Goal: Task Accomplishment & Management: Complete application form

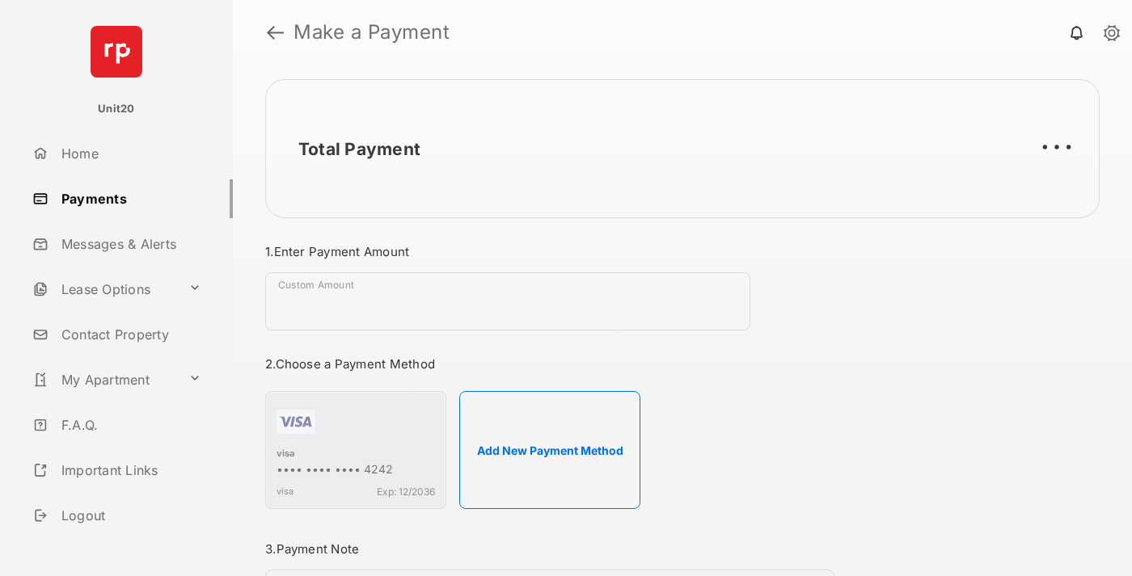
click at [126, 198] on link "Payments" at bounding box center [129, 198] width 207 height 39
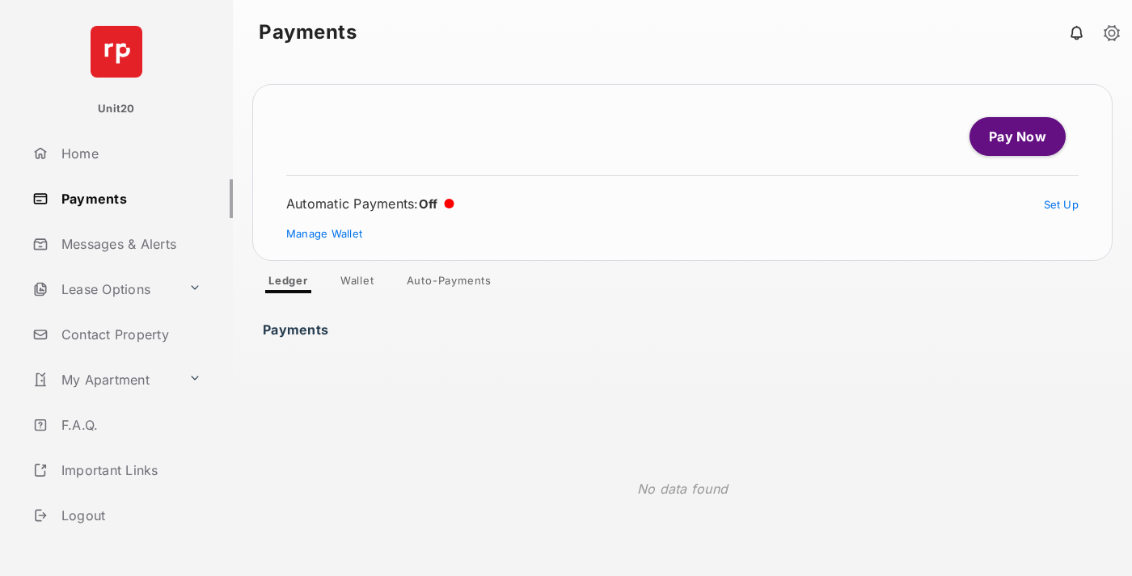
click at [449, 284] on link "Auto-Payments" at bounding box center [449, 283] width 111 height 19
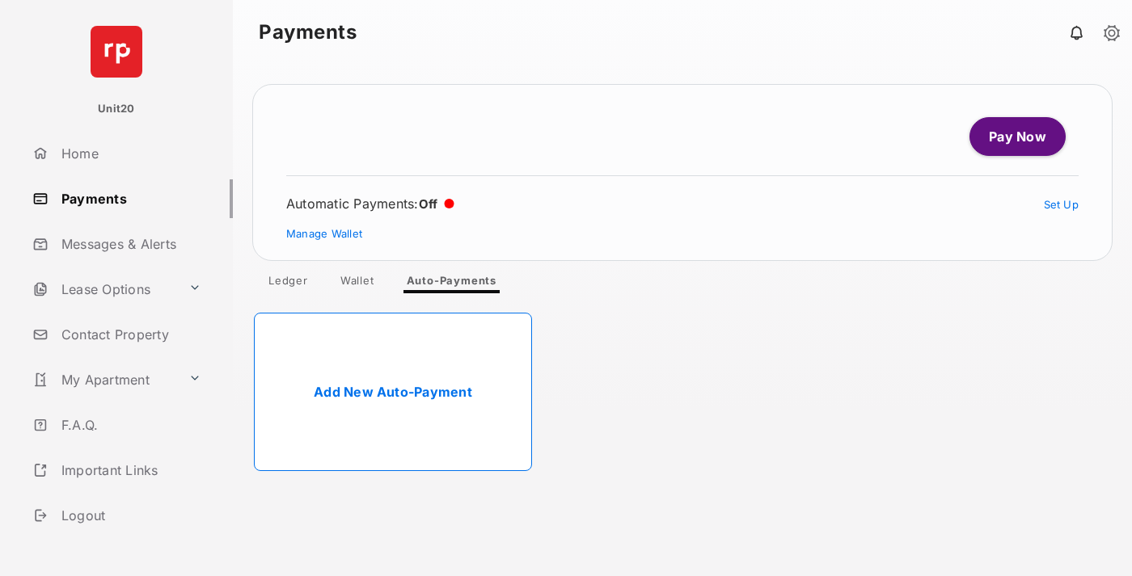
click at [393, 392] on link "Add New Auto-Payment" at bounding box center [393, 392] width 278 height 158
